Goal: Obtain resource: Obtain resource

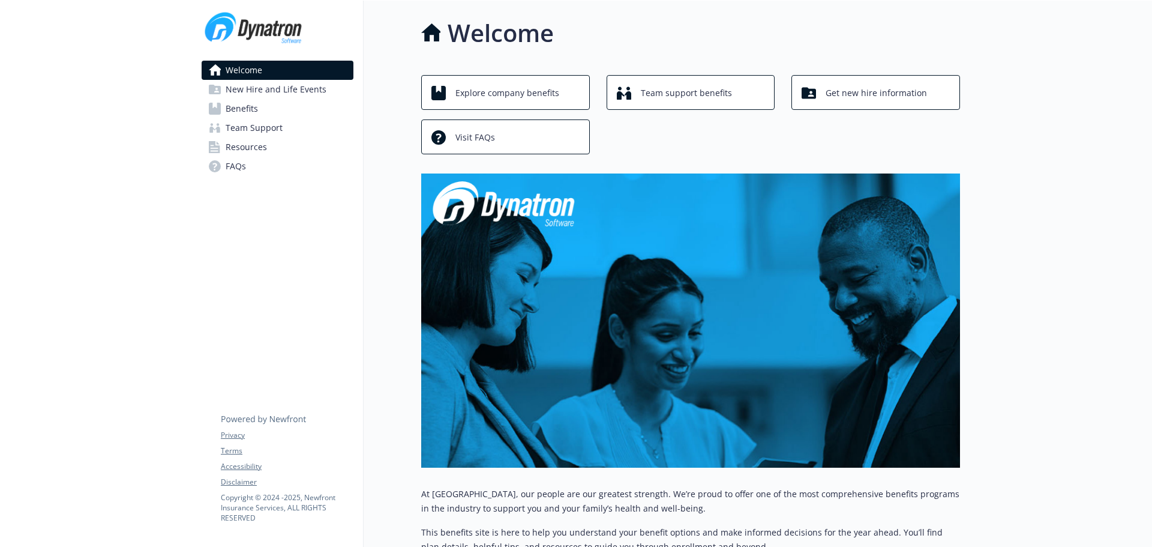
click at [236, 90] on span "New Hire and Life Events" at bounding box center [276, 89] width 101 height 19
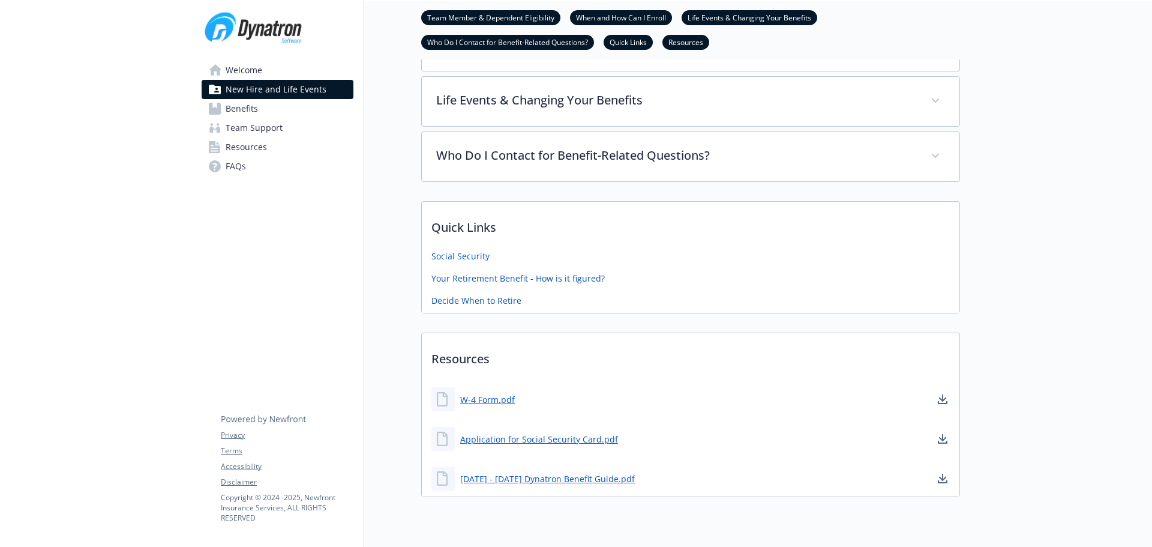
scroll to position [336, 0]
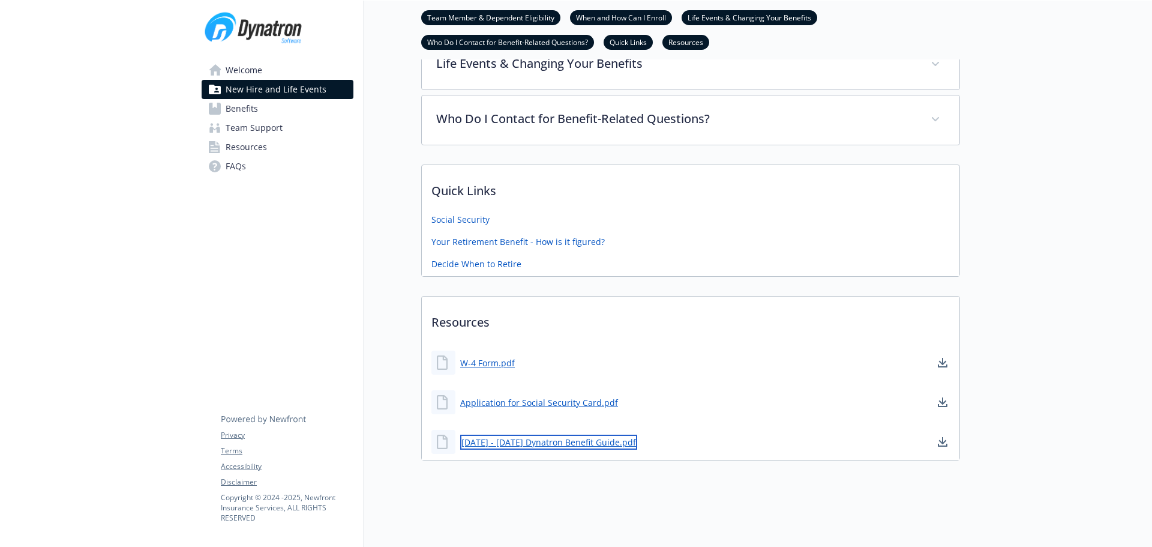
click at [513, 435] on link "[DATE] - [DATE] Dynatron Benefit Guide.pdf" at bounding box center [548, 442] width 177 height 15
